Goal: Task Accomplishment & Management: Manage account settings

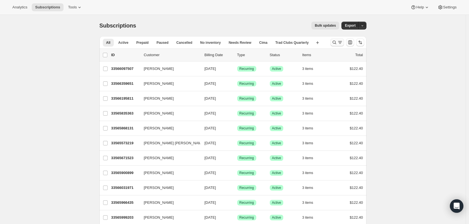
click at [336, 43] on icon "Search and filter results" at bounding box center [335, 43] width 6 height 6
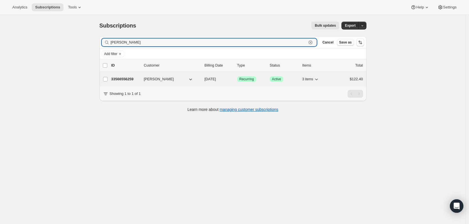
type input "[PERSON_NAME]"
click at [130, 78] on p "33566556259" at bounding box center [125, 80] width 28 height 6
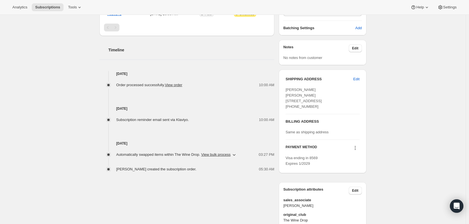
scroll to position [197, 0]
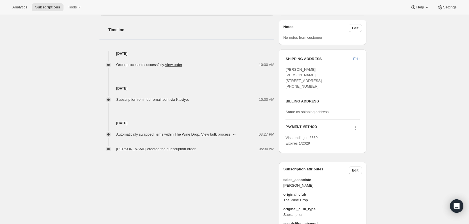
click at [360, 60] on span "Edit" at bounding box center [357, 59] width 6 height 6
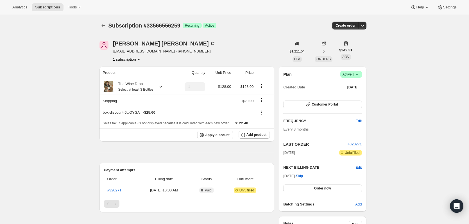
select select "CO"
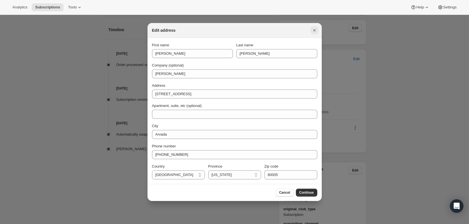
click at [313, 29] on icon "Close" at bounding box center [315, 31] width 6 height 6
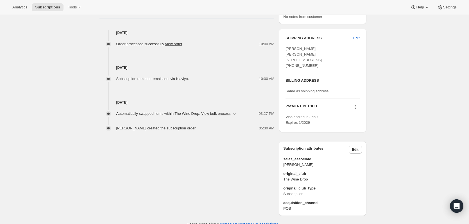
scroll to position [153, 0]
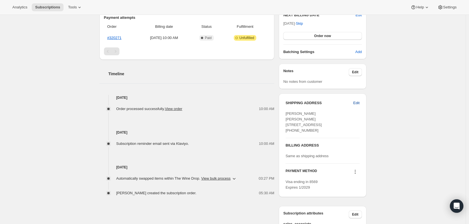
click at [363, 101] on button "Edit" at bounding box center [356, 103] width 13 height 9
select select "CO"
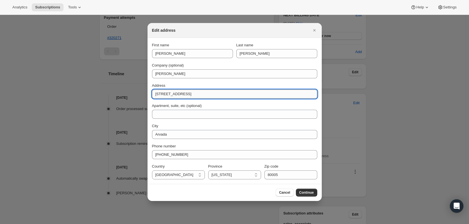
click at [235, 93] on input "[STREET_ADDRESS]" at bounding box center [234, 94] width 165 height 9
type input "[STREET_ADDRESS][PERSON_NAME]"
click at [294, 178] on input "80005" at bounding box center [291, 175] width 53 height 9
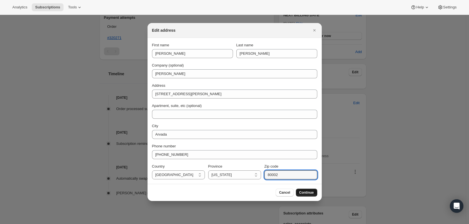
type input "80002"
click at [307, 193] on span "Continue" at bounding box center [307, 193] width 15 height 5
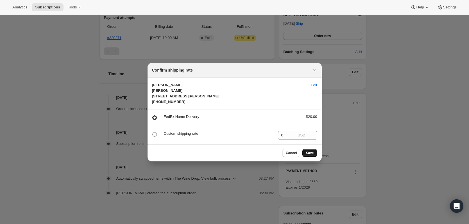
click at [313, 156] on span "Save" at bounding box center [310, 153] width 8 height 5
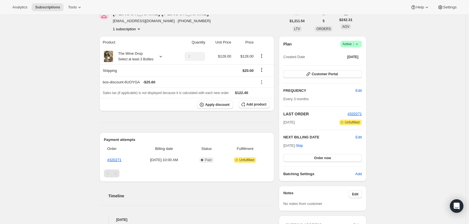
scroll to position [0, 0]
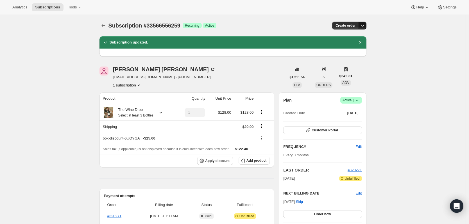
click at [366, 26] on icon "button" at bounding box center [363, 26] width 6 height 6
click at [360, 101] on icon at bounding box center [357, 101] width 6 height 6
